Goal: Navigation & Orientation: Find specific page/section

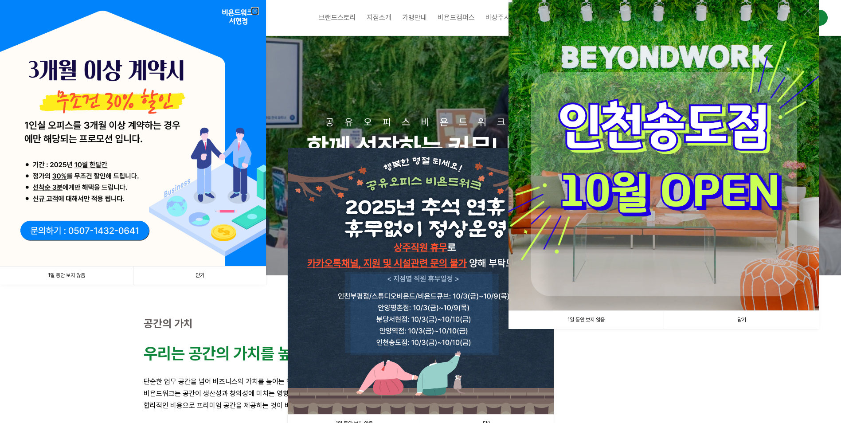
click at [255, 9] on link at bounding box center [255, 11] width 8 height 8
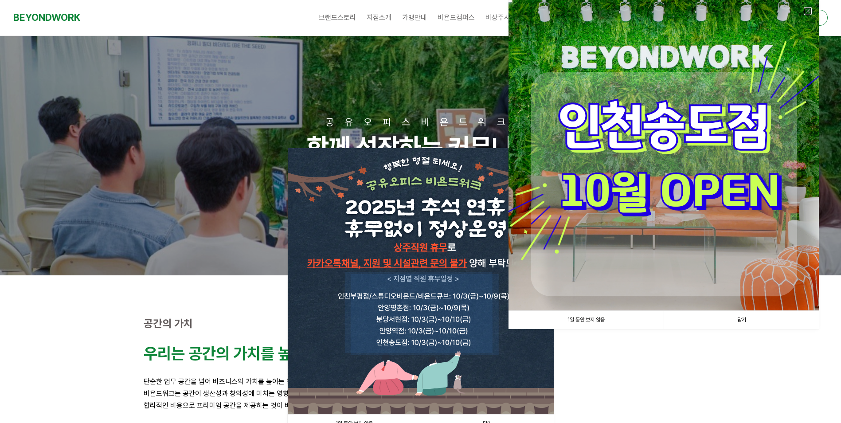
click at [811, 9] on link at bounding box center [808, 11] width 8 height 8
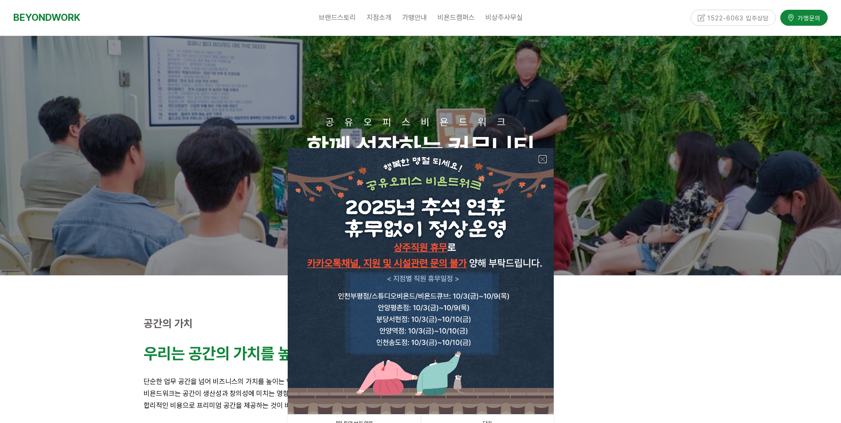
drag, startPoint x: 540, startPoint y: 157, endPoint x: 528, endPoint y: 149, distance: 15.0
click at [540, 157] on link at bounding box center [543, 159] width 8 height 8
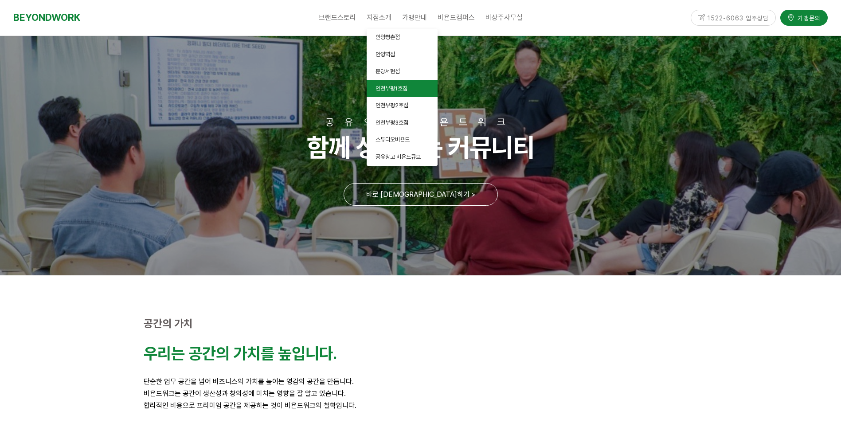
click at [390, 90] on span "인천부평1호점" at bounding box center [392, 88] width 32 height 7
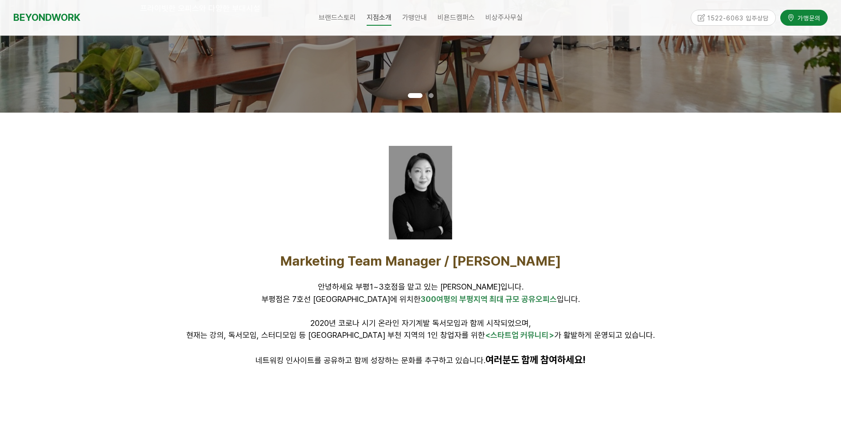
scroll to position [89, 0]
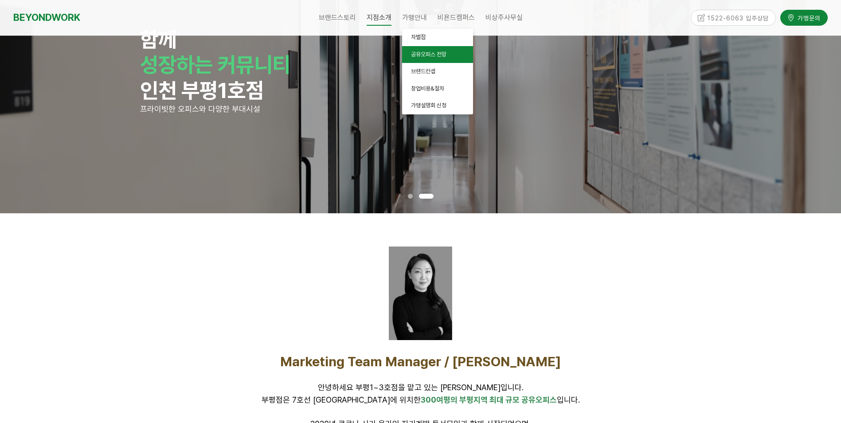
click at [424, 51] on span "공유오피스 전망" at bounding box center [428, 54] width 35 height 7
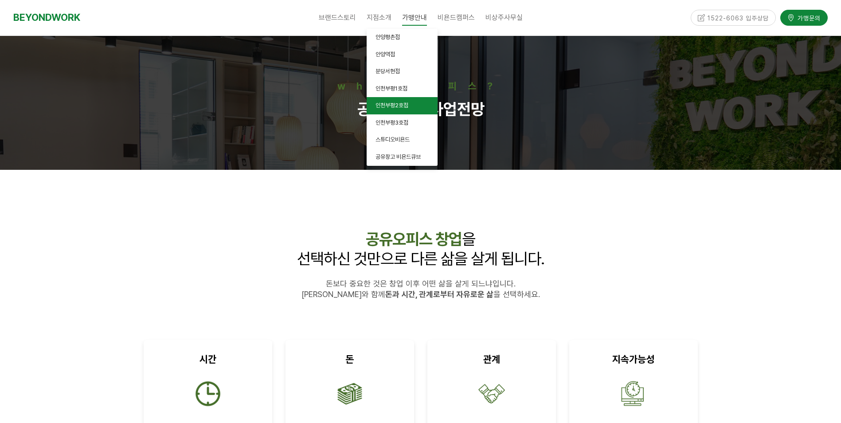
click at [400, 102] on link "인천부평2호점" at bounding box center [402, 105] width 71 height 17
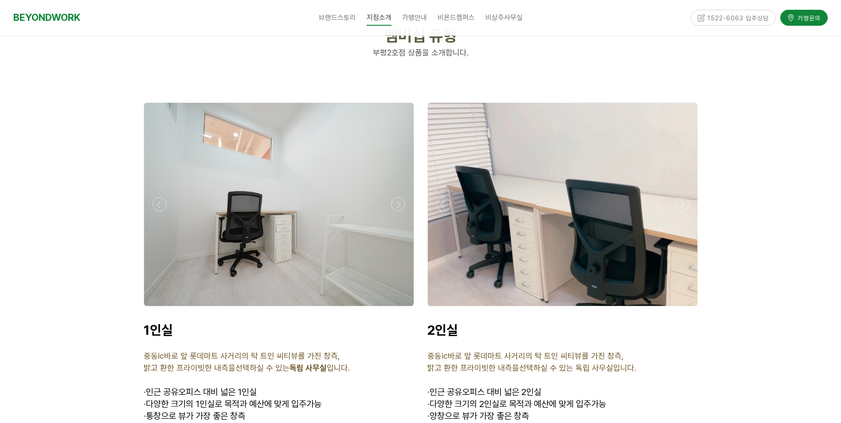
scroll to position [2173, 0]
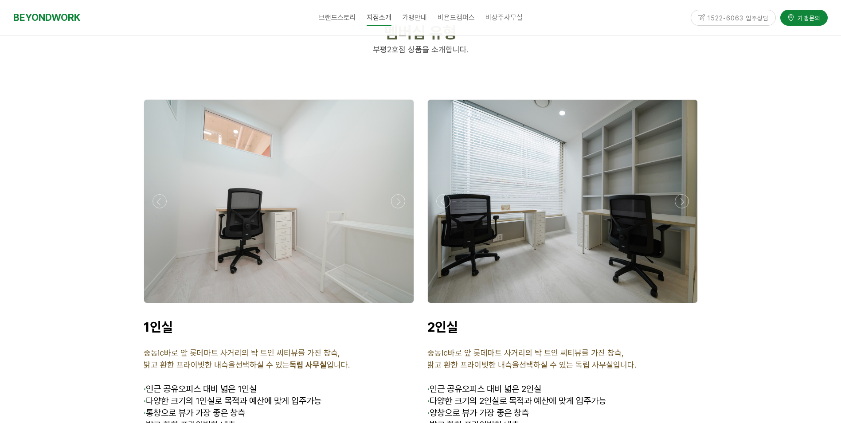
click at [682, 306] on div at bounding box center [562, 306] width 275 height 0
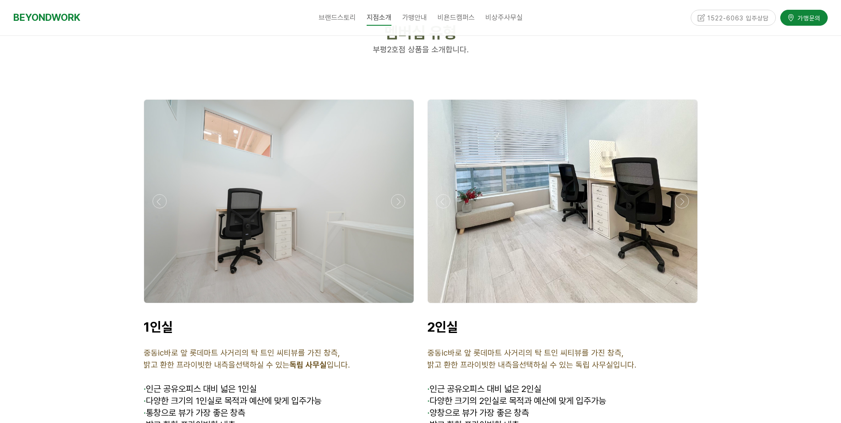
click at [682, 306] on div at bounding box center [562, 306] width 275 height 0
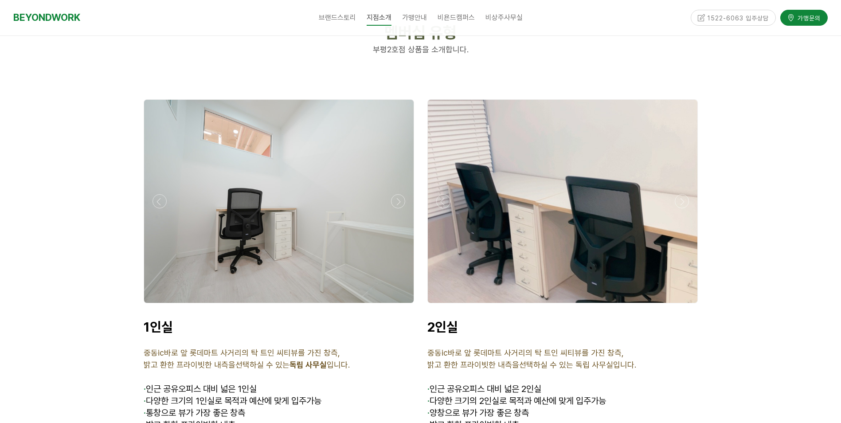
click at [682, 306] on div at bounding box center [562, 306] width 275 height 0
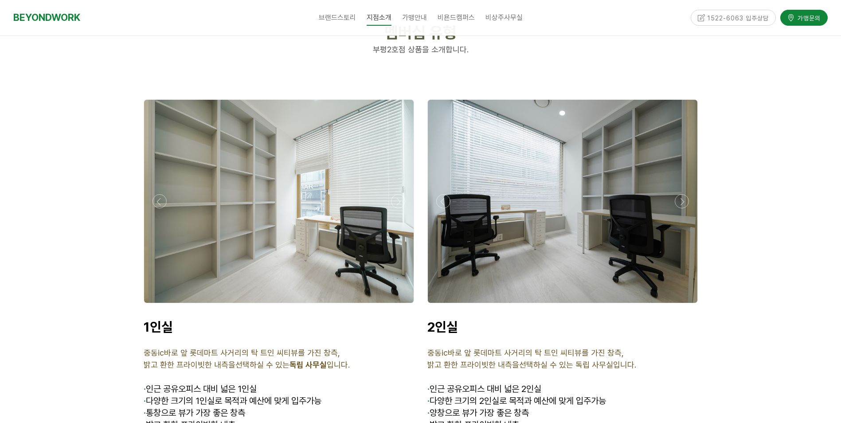
click at [682, 306] on div at bounding box center [562, 306] width 275 height 0
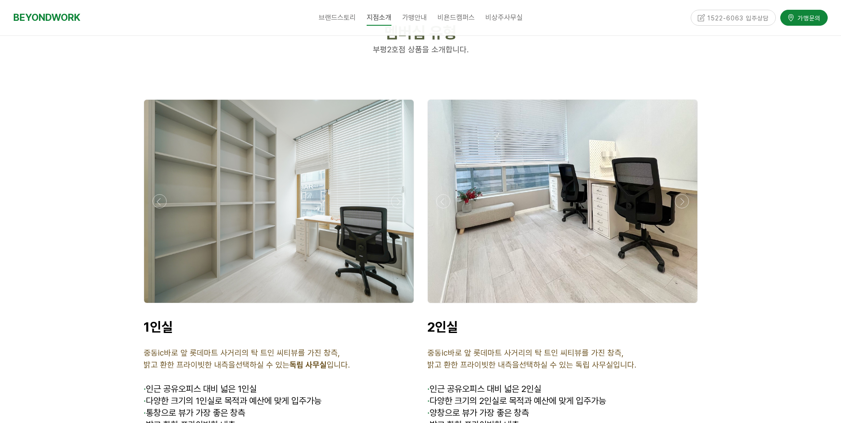
click at [682, 306] on div at bounding box center [562, 306] width 275 height 0
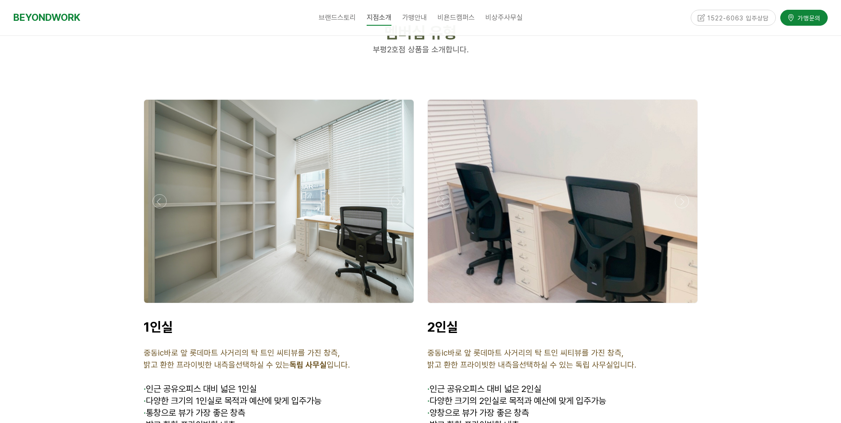
click at [682, 306] on div at bounding box center [562, 306] width 275 height 0
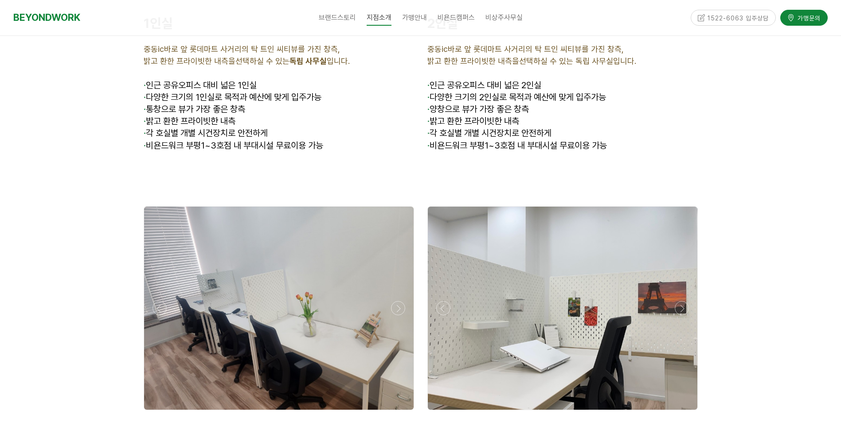
scroll to position [2617, 0]
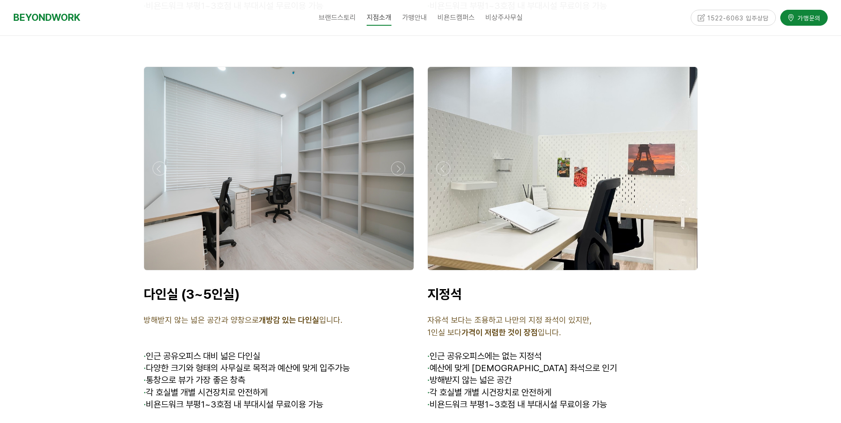
click at [681, 273] on div at bounding box center [562, 273] width 275 height 0
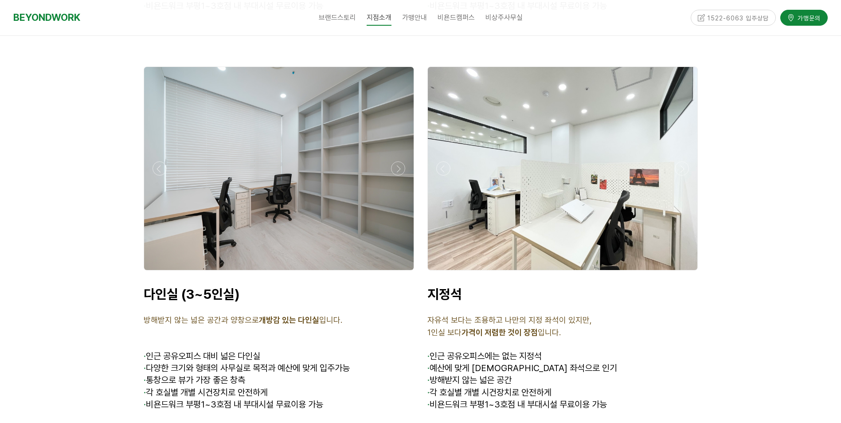
click at [681, 273] on div at bounding box center [562, 273] width 275 height 0
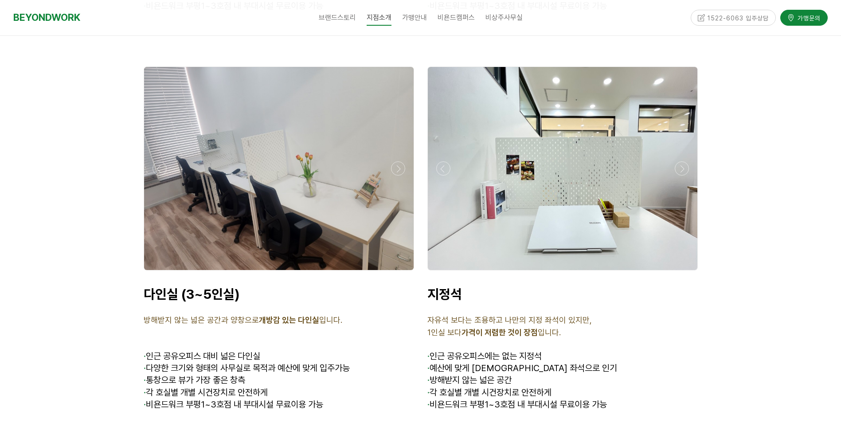
drag, startPoint x: 398, startPoint y: 157, endPoint x: 404, endPoint y: 162, distance: 8.2
click at [404, 162] on div at bounding box center [278, 168] width 275 height 208
click at [399, 273] on div at bounding box center [278, 273] width 275 height 0
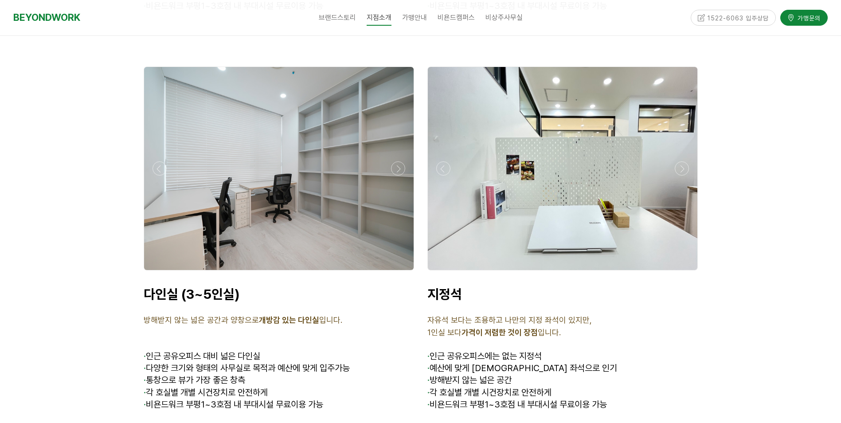
click at [399, 273] on div at bounding box center [278, 273] width 275 height 0
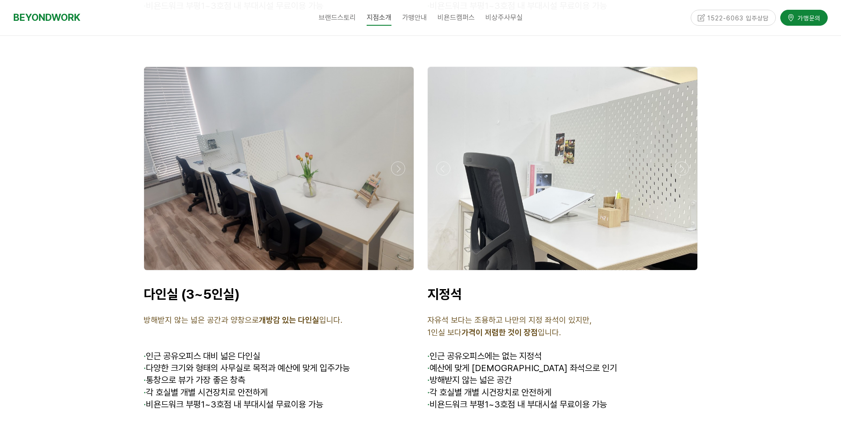
click at [399, 273] on div at bounding box center [278, 273] width 275 height 0
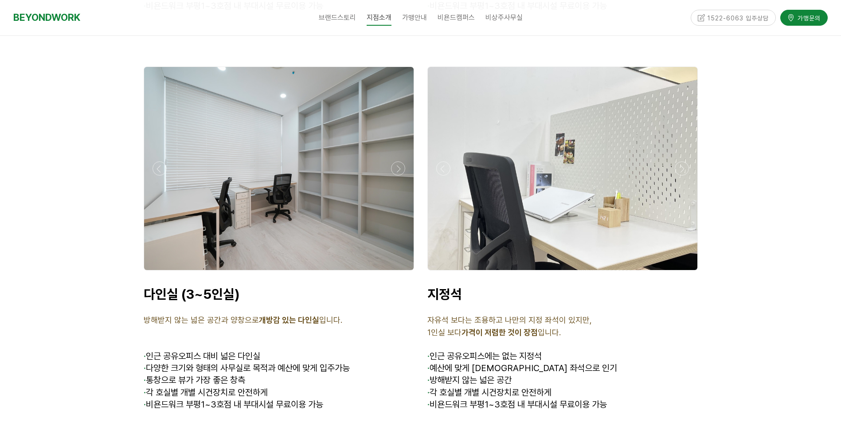
click at [399, 273] on div at bounding box center [278, 273] width 275 height 0
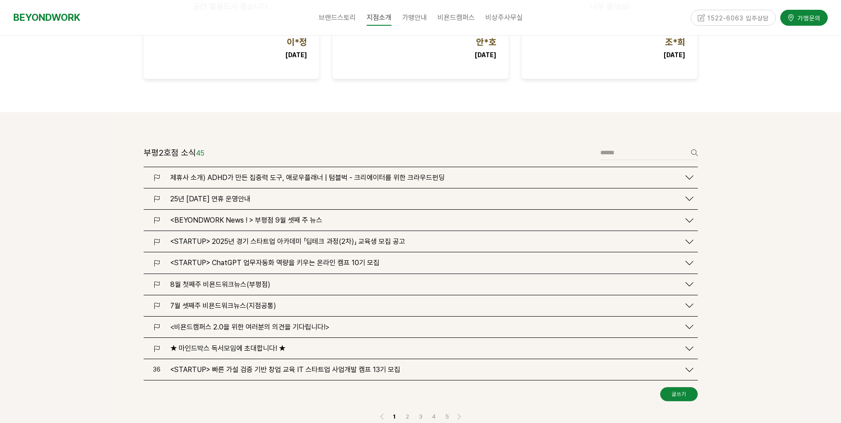
scroll to position [1020, 0]
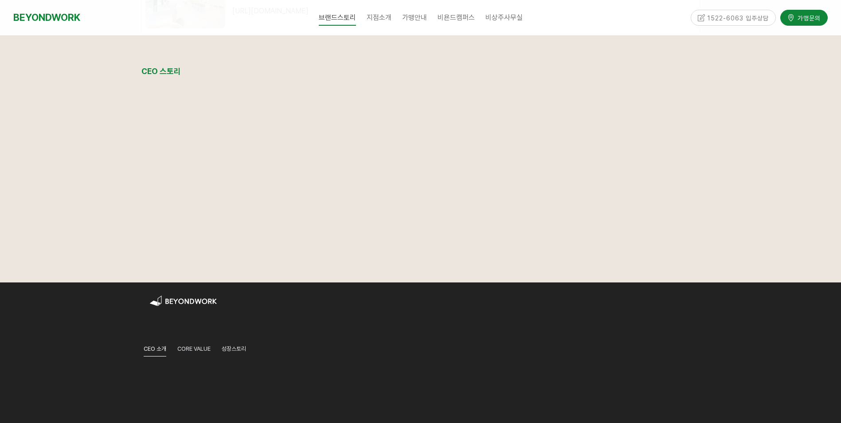
scroll to position [1109, 0]
